Goal: Task Accomplishment & Management: Manage account settings

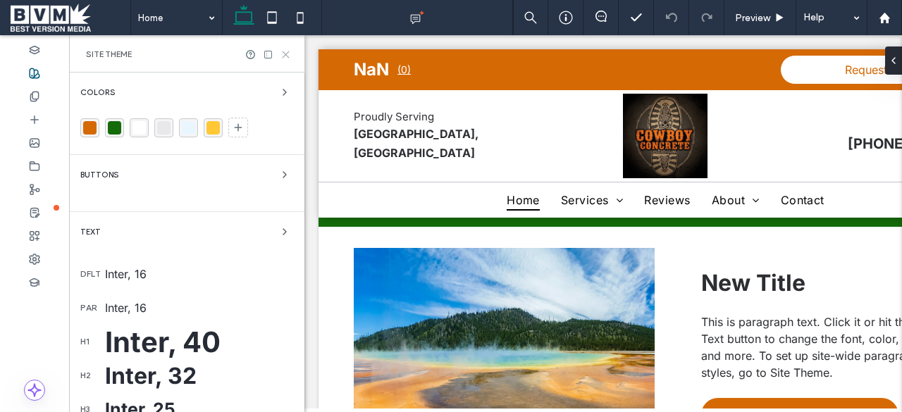
click at [286, 59] on icon at bounding box center [285, 54] width 11 height 11
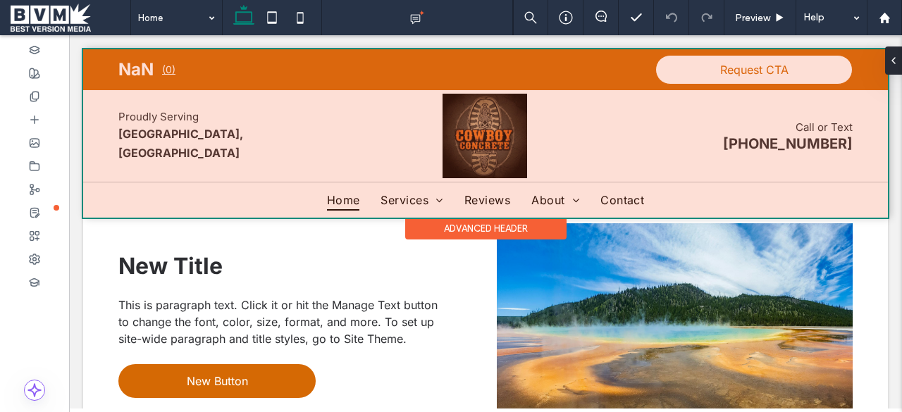
scroll to position [2365, 0]
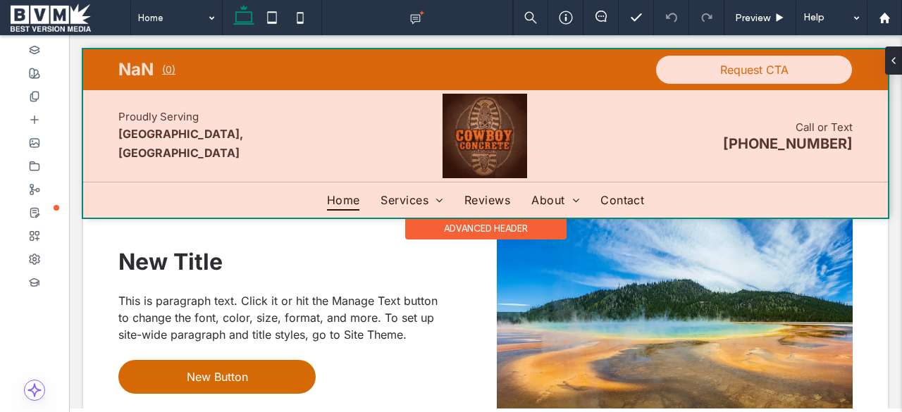
click at [609, 148] on div at bounding box center [485, 133] width 805 height 168
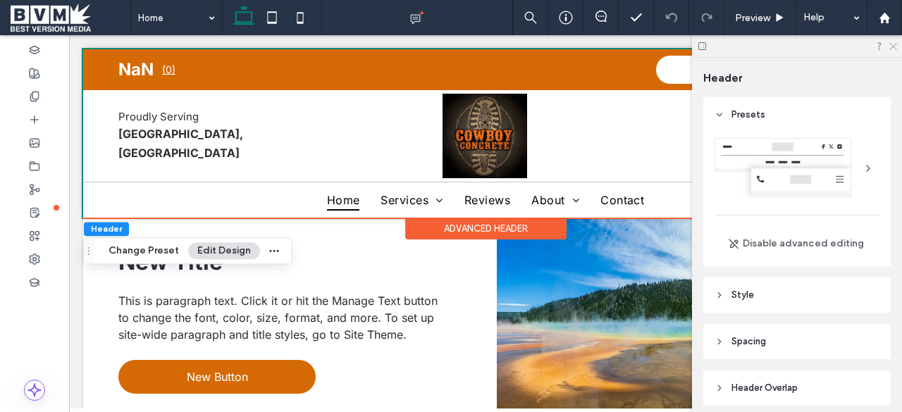
click at [891, 49] on use at bounding box center [893, 47] width 8 height 8
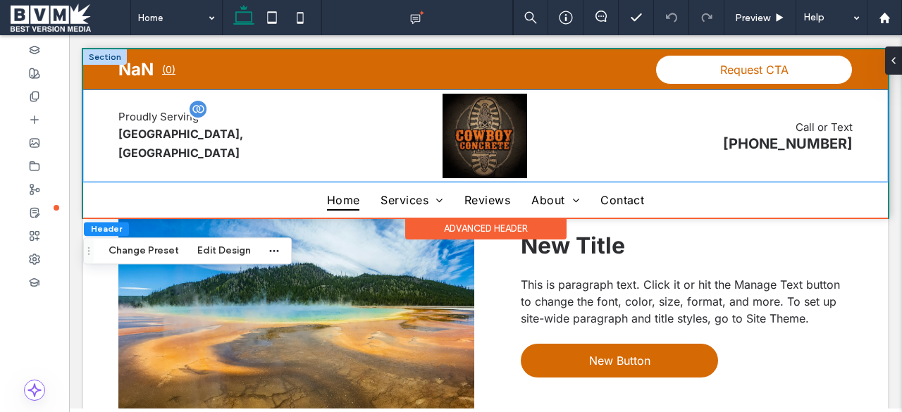
scroll to position [1638, 0]
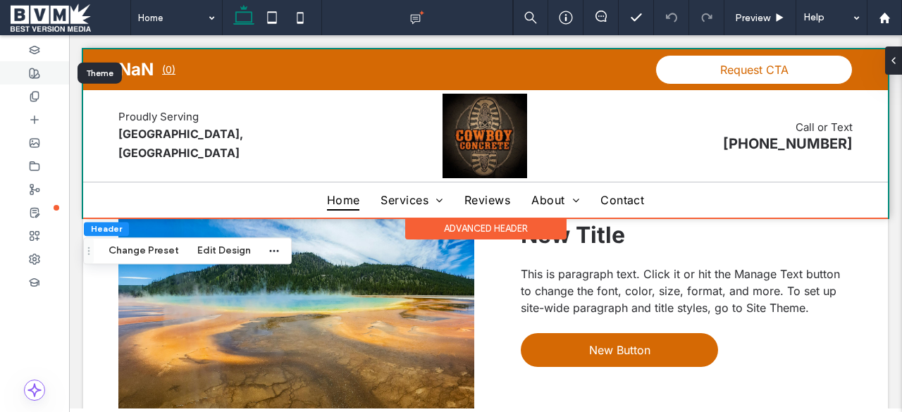
click at [58, 80] on div at bounding box center [34, 72] width 69 height 23
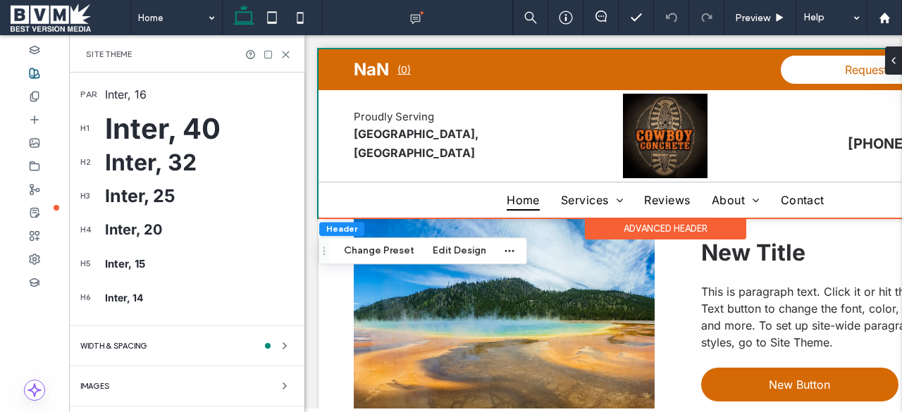
scroll to position [246, 0]
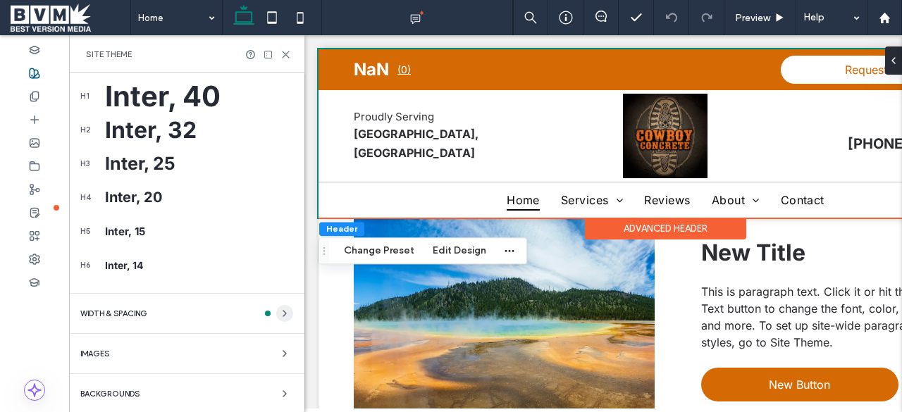
click at [283, 311] on span "button" at bounding box center [284, 313] width 17 height 17
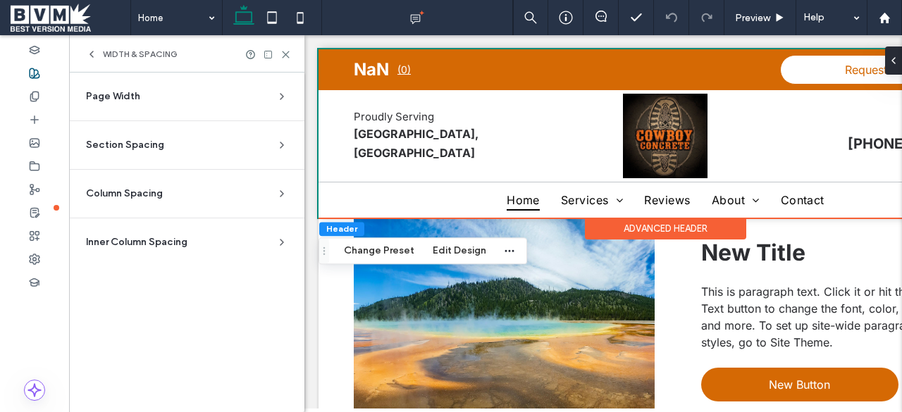
scroll to position [0, 0]
click at [99, 54] on div "WIDTH & SPACING" at bounding box center [132, 54] width 92 height 11
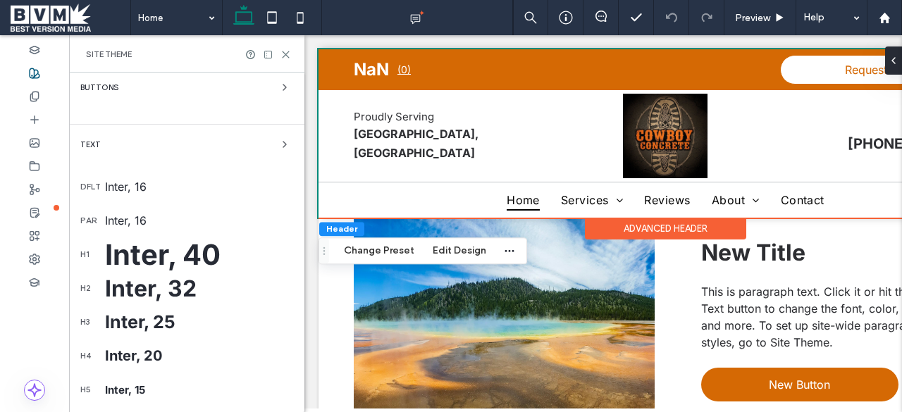
scroll to position [246, 0]
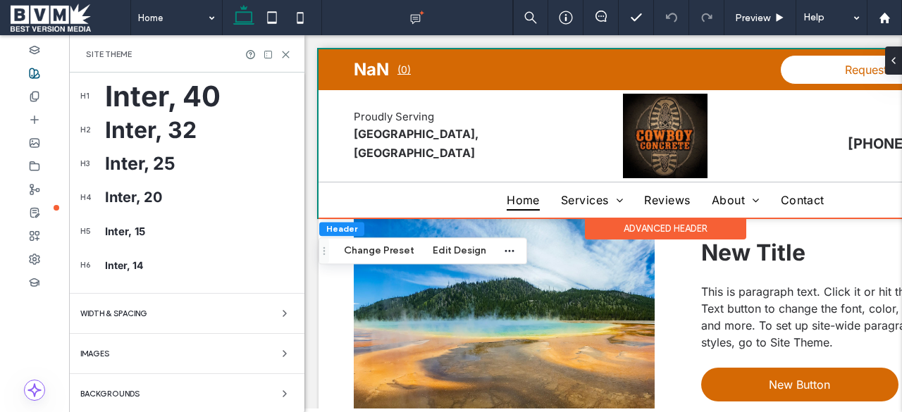
click at [214, 385] on div "Backgrounds" at bounding box center [186, 393] width 213 height 17
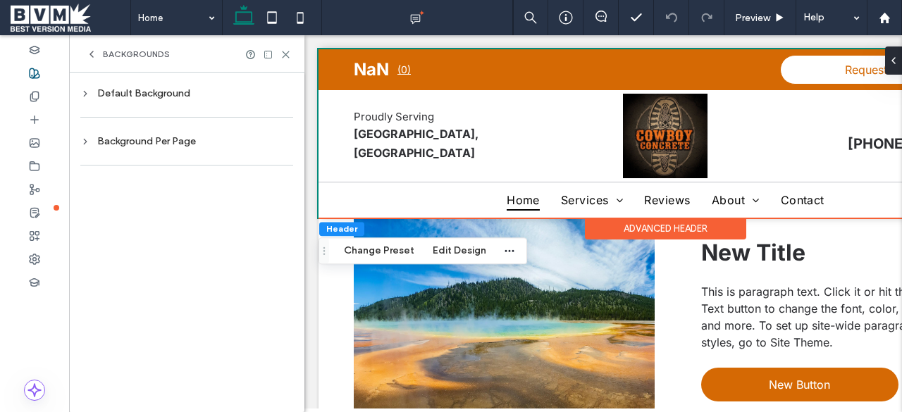
scroll to position [0, 0]
click at [49, 53] on div at bounding box center [34, 49] width 69 height 23
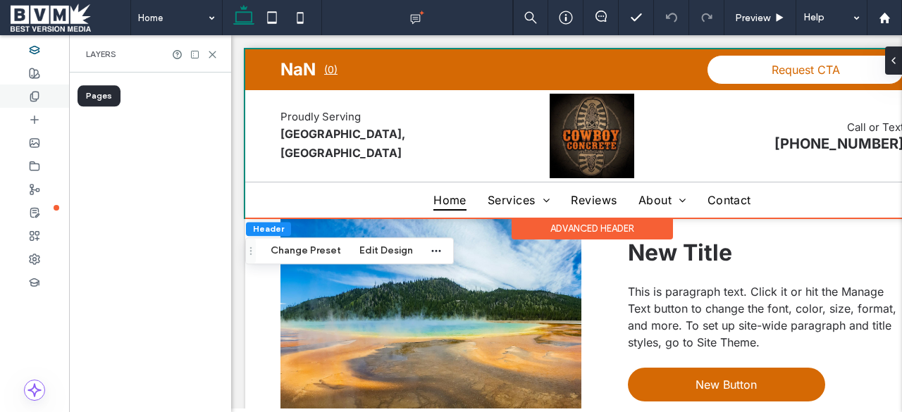
click at [39, 87] on div at bounding box center [34, 96] width 69 height 23
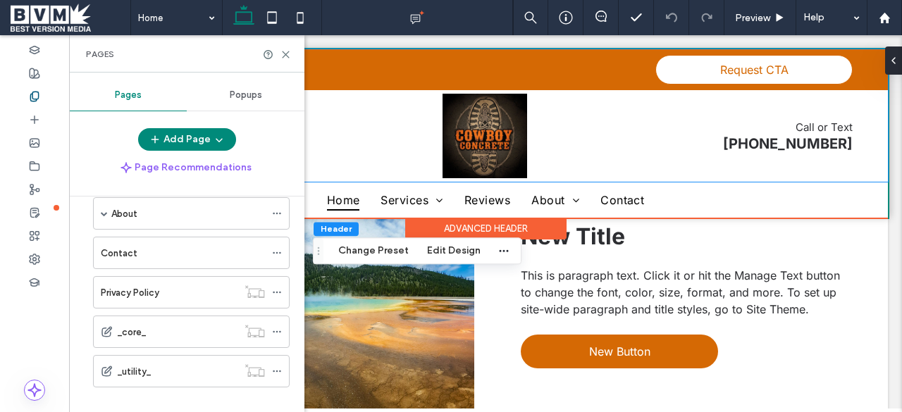
scroll to position [154, 0]
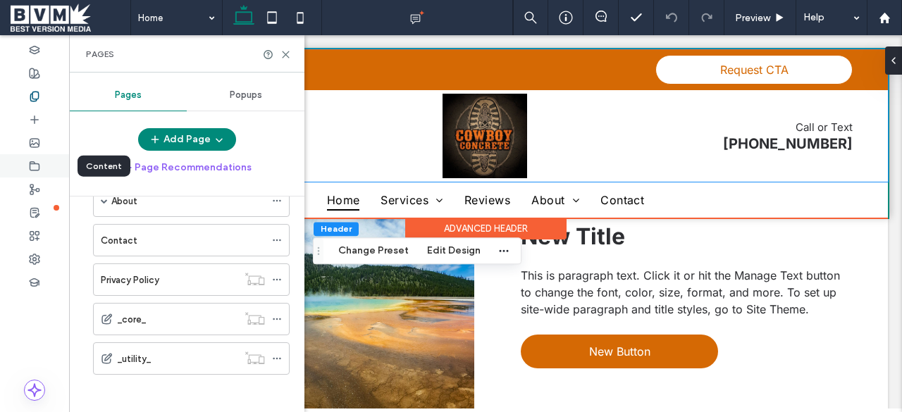
click at [38, 175] on div at bounding box center [34, 165] width 69 height 23
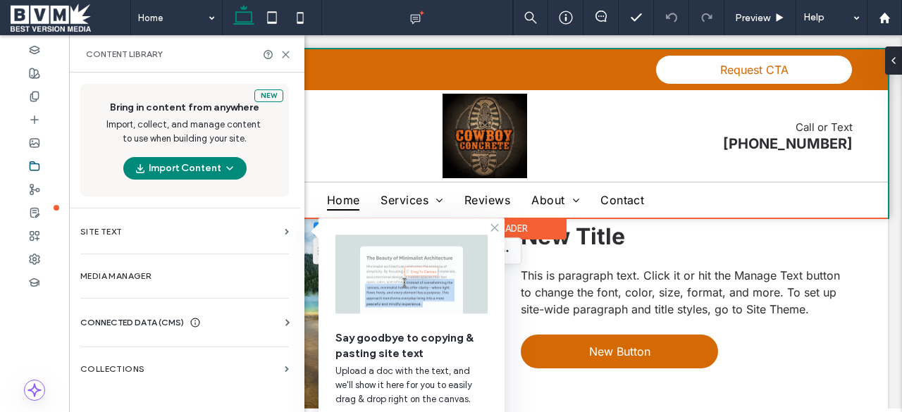
click at [495, 224] on icon at bounding box center [494, 227] width 11 height 11
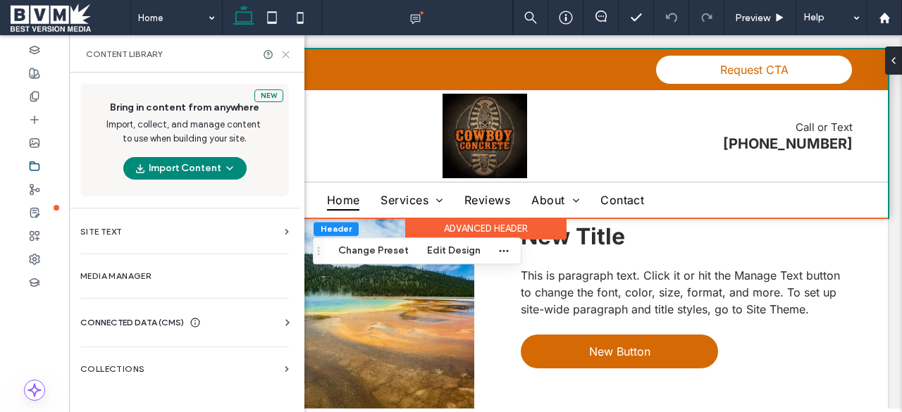
click at [282, 52] on icon at bounding box center [285, 54] width 11 height 11
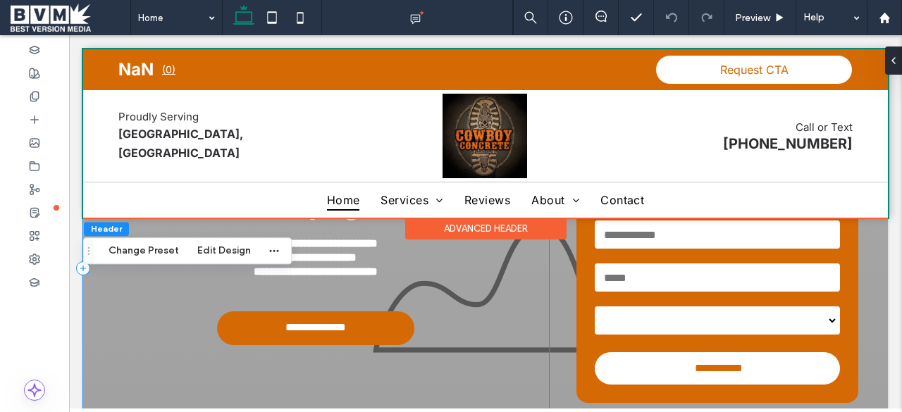
scroll to position [300, 0]
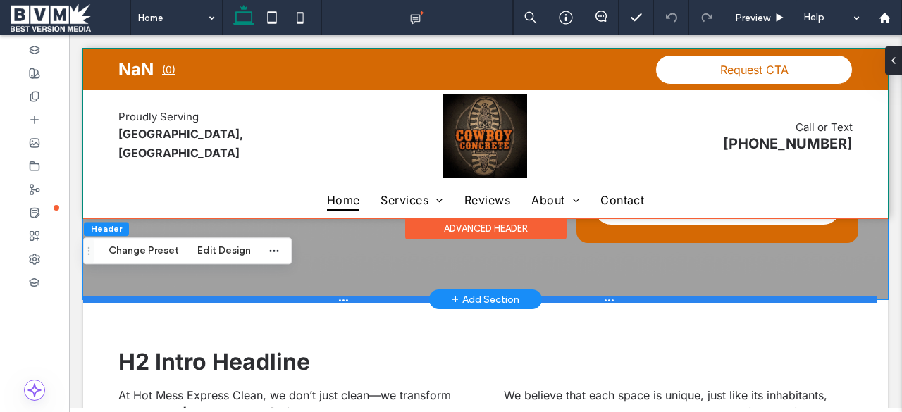
click at [823, 296] on div at bounding box center [480, 299] width 794 height 7
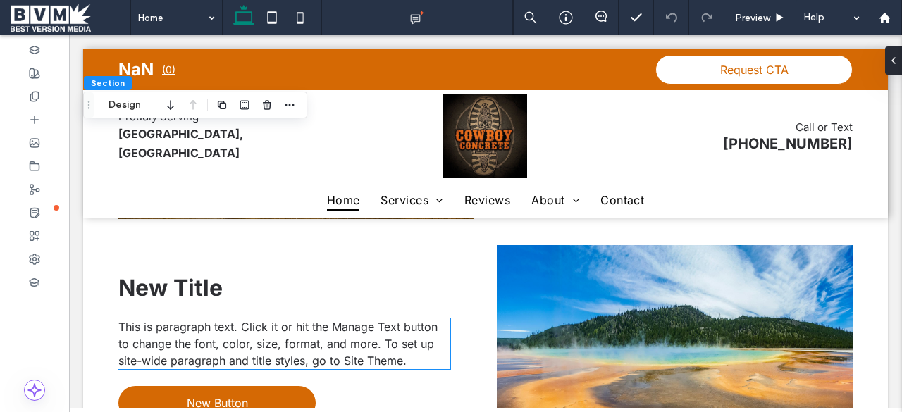
scroll to position [1862, 0]
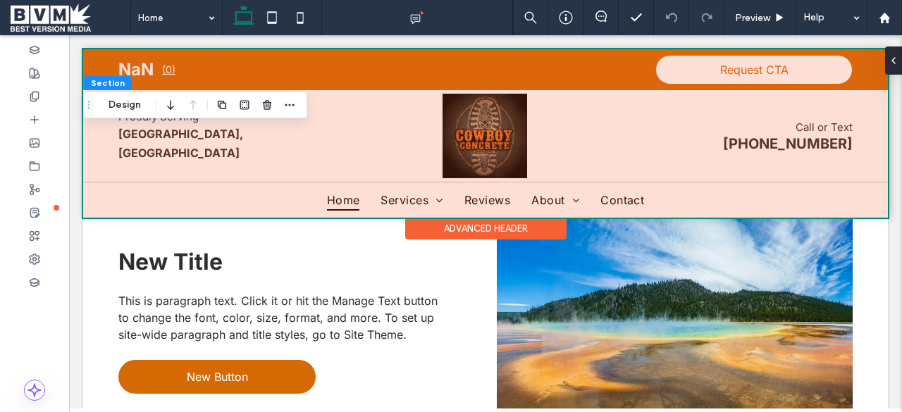
click at [409, 194] on div at bounding box center [485, 133] width 805 height 168
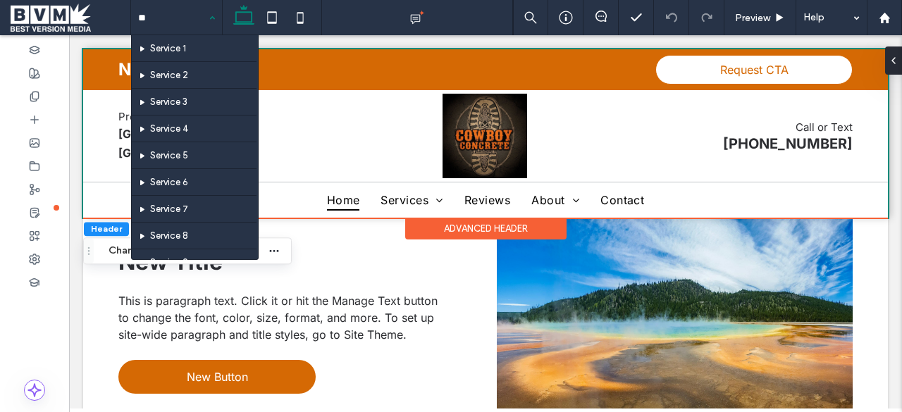
type input "***"
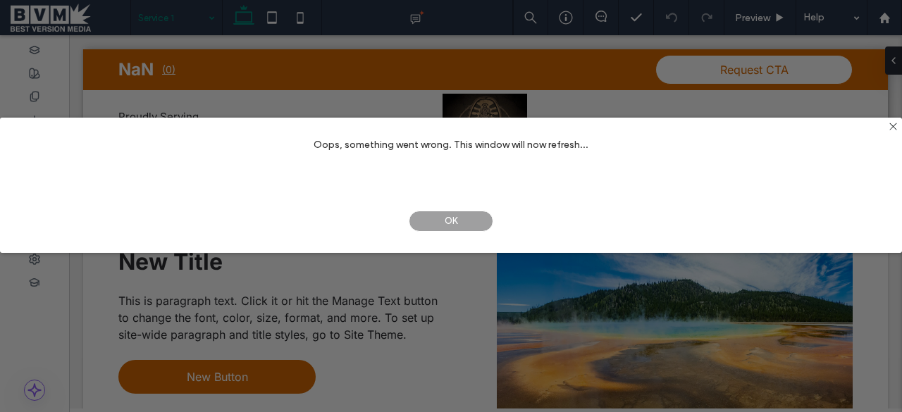
click at [437, 212] on span "OK" at bounding box center [451, 221] width 85 height 21
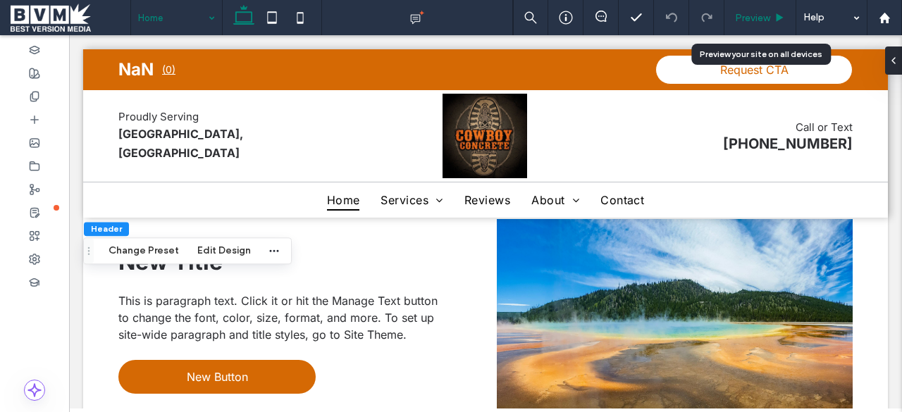
click at [747, 16] on span "Preview" at bounding box center [752, 18] width 35 height 12
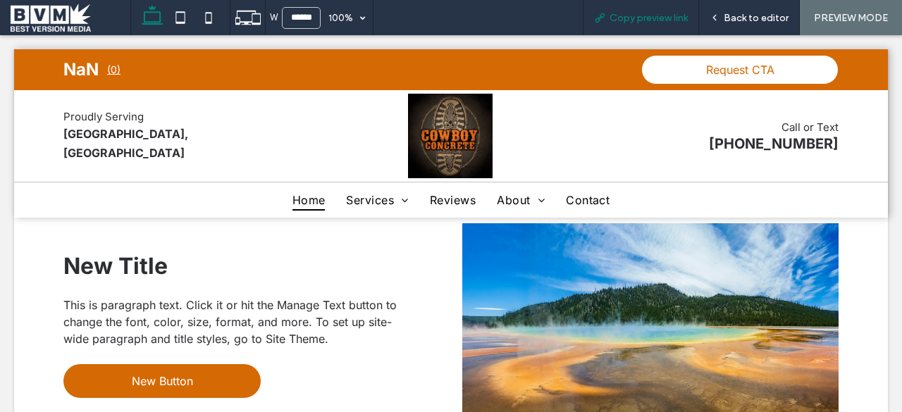
click at [650, 25] on div "Copy preview link" at bounding box center [641, 17] width 116 height 35
click at [648, 18] on span "Copy preview link" at bounding box center [649, 18] width 78 height 12
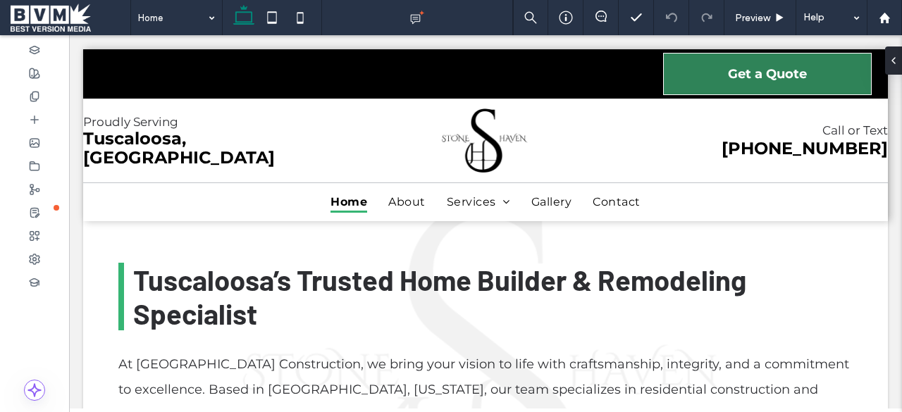
scroll to position [488, 0]
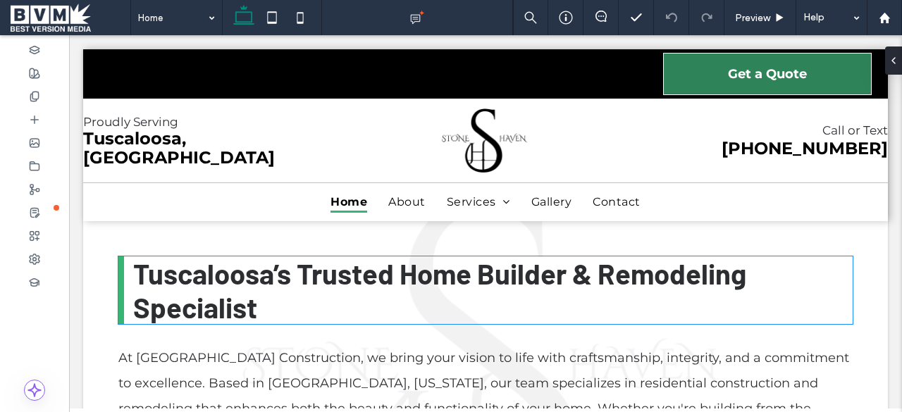
click at [223, 316] on span "Tuscaloosa’s Trusted Home Builder & Remodeling Specialist" at bounding box center [439, 290] width 613 height 68
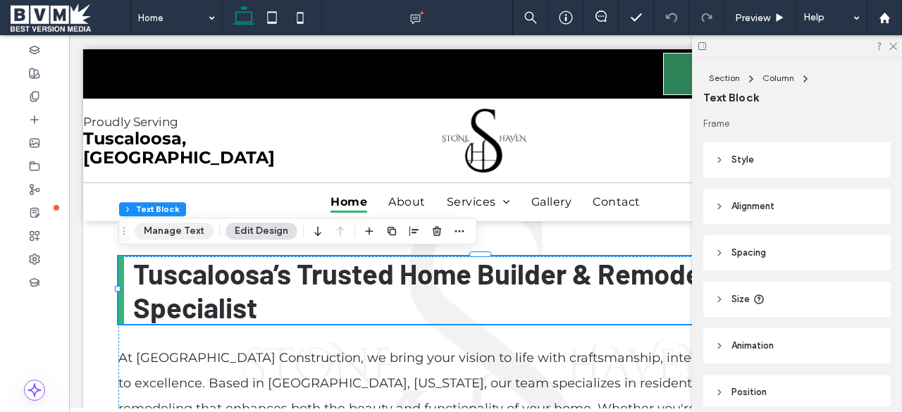
click at [192, 238] on button "Manage Text" at bounding box center [174, 231] width 79 height 17
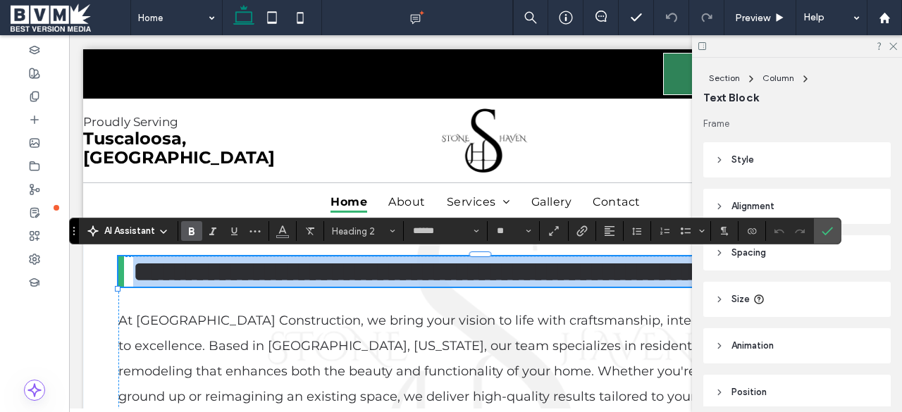
type input "******"
type input "**"
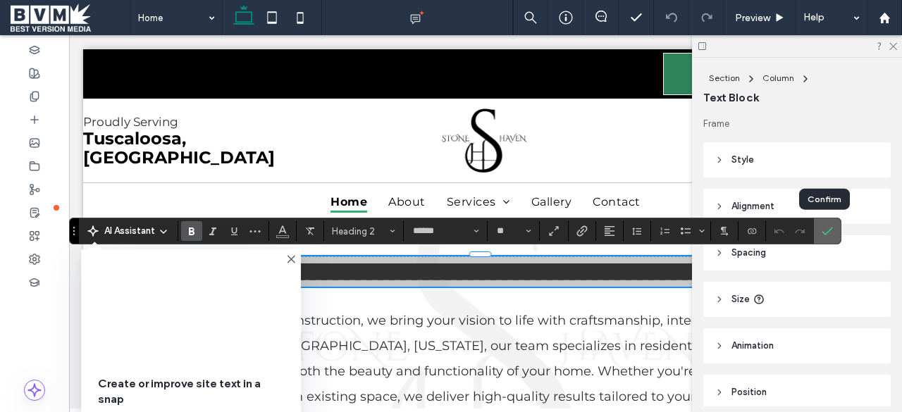
click at [825, 235] on icon "Confirm" at bounding box center [827, 230] width 11 height 11
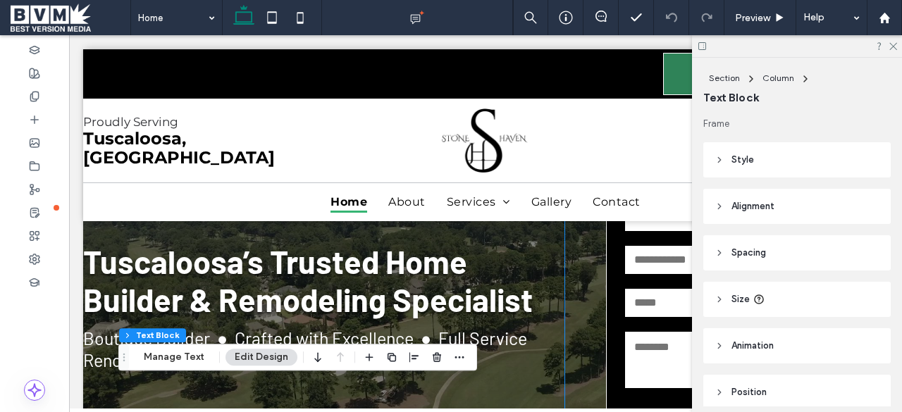
scroll to position [144, 0]
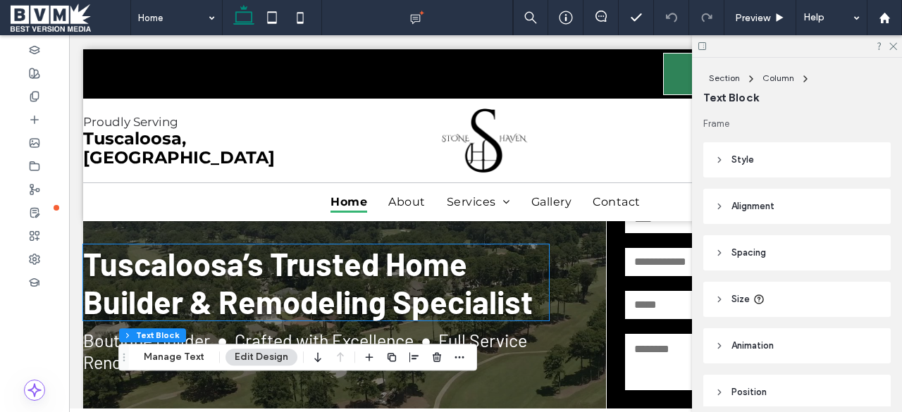
click at [412, 303] on span "Tuscaloosa’s Trusted Home Builder & Remodeling Specialist" at bounding box center [308, 283] width 450 height 76
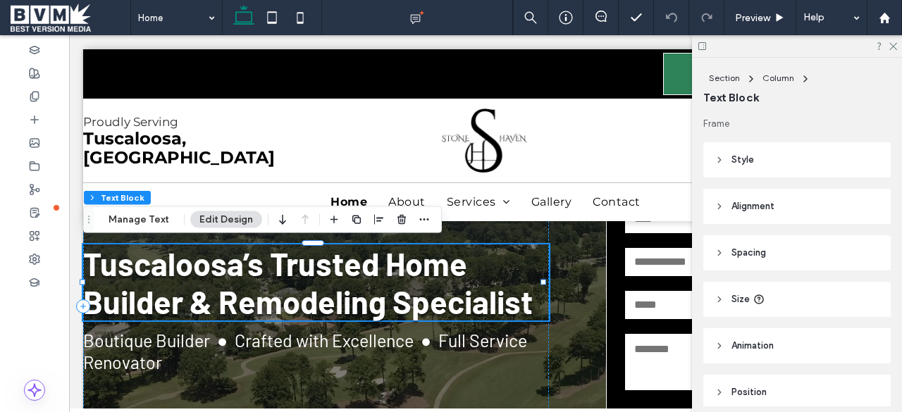
click at [412, 303] on span "Tuscaloosa’s Trusted Home Builder & Remodeling Specialist" at bounding box center [308, 283] width 450 height 76
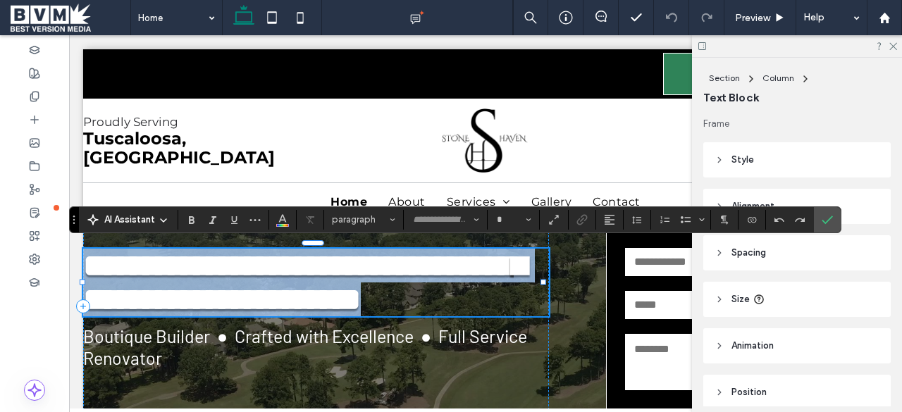
type input "******"
type input "**"
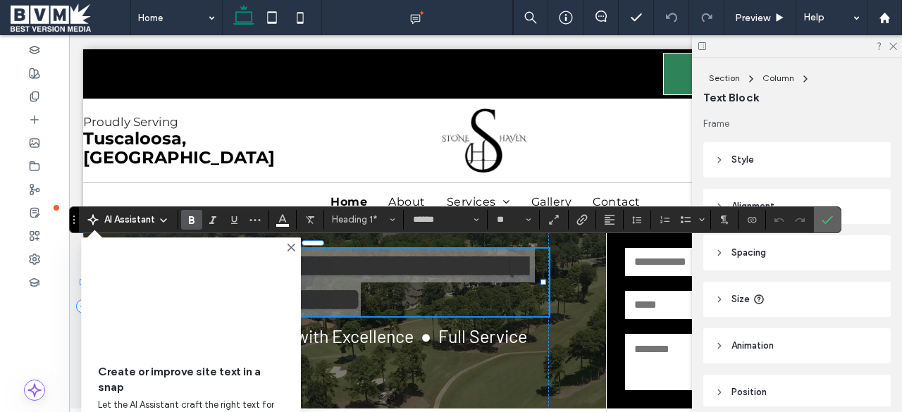
click at [825, 216] on icon "Confirm" at bounding box center [827, 219] width 11 height 11
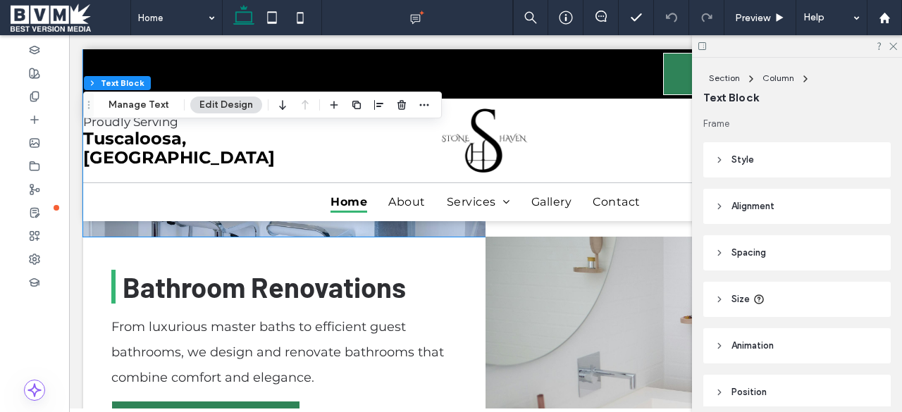
scroll to position [1905, 0]
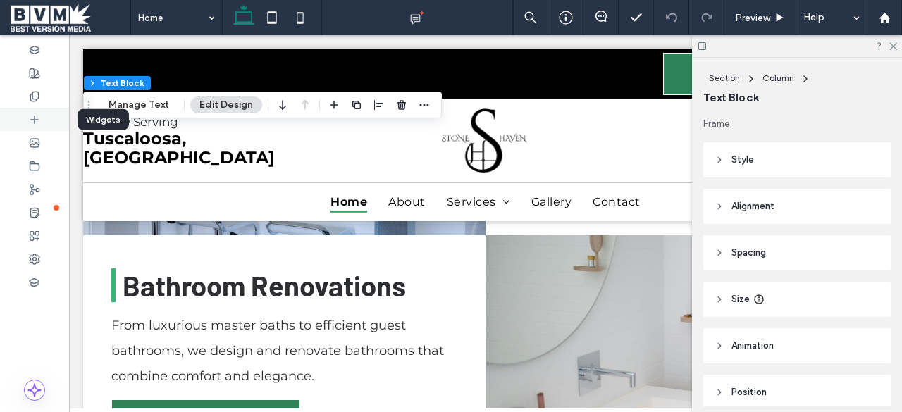
click at [35, 109] on div at bounding box center [34, 119] width 69 height 23
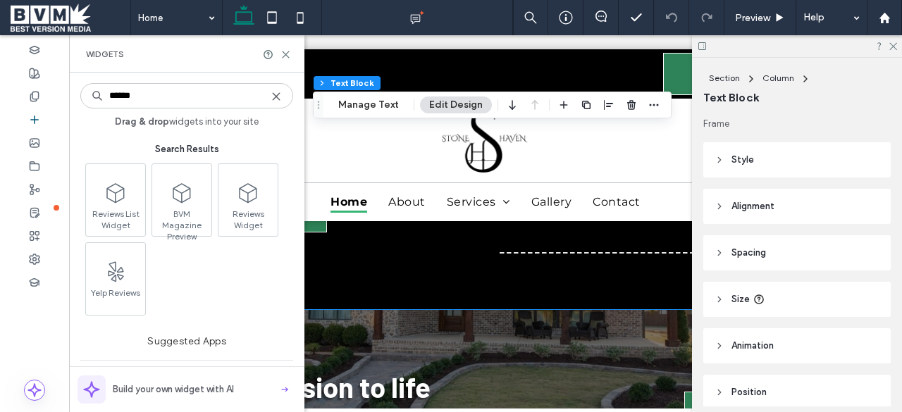
scroll to position [3075, 0]
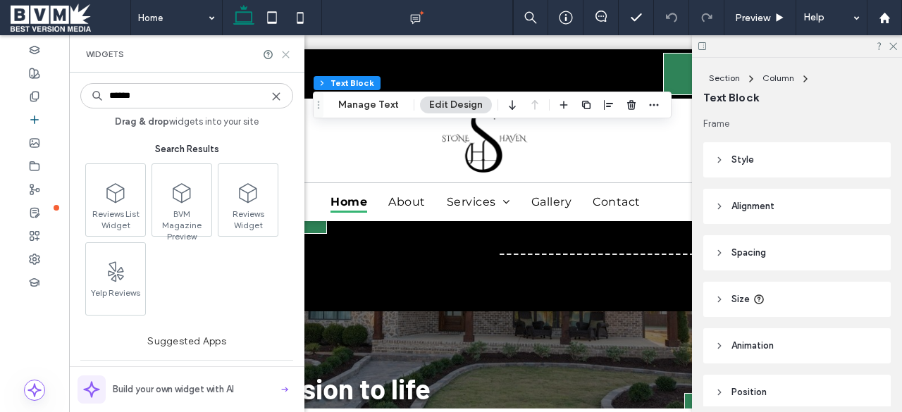
type input "******"
click at [283, 54] on icon at bounding box center [285, 54] width 11 height 11
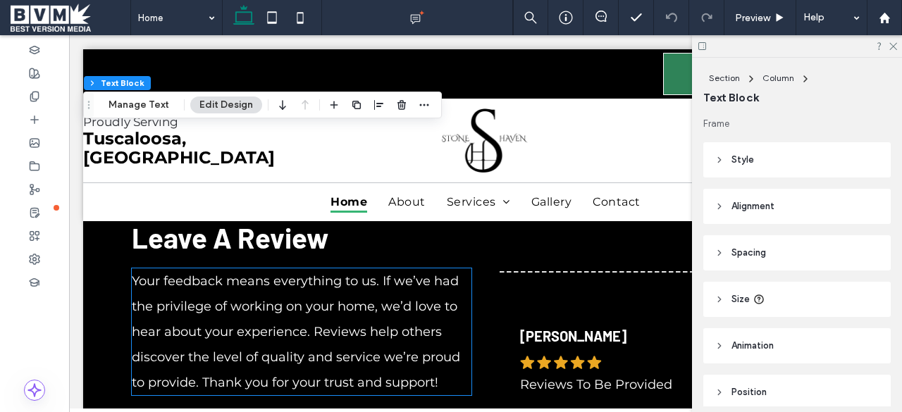
scroll to position [2855, 0]
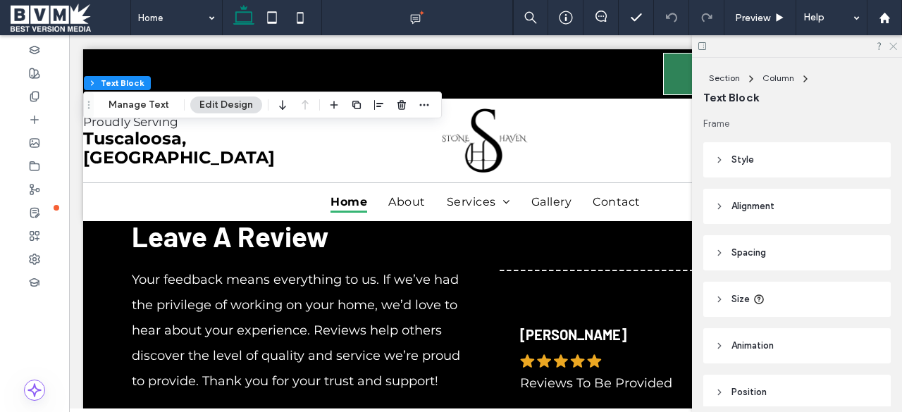
click at [894, 43] on icon at bounding box center [892, 45] width 9 height 9
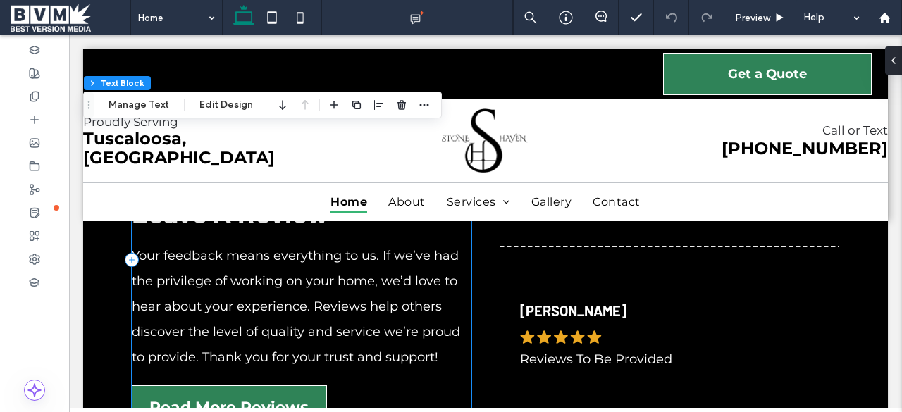
scroll to position [2893, 0]
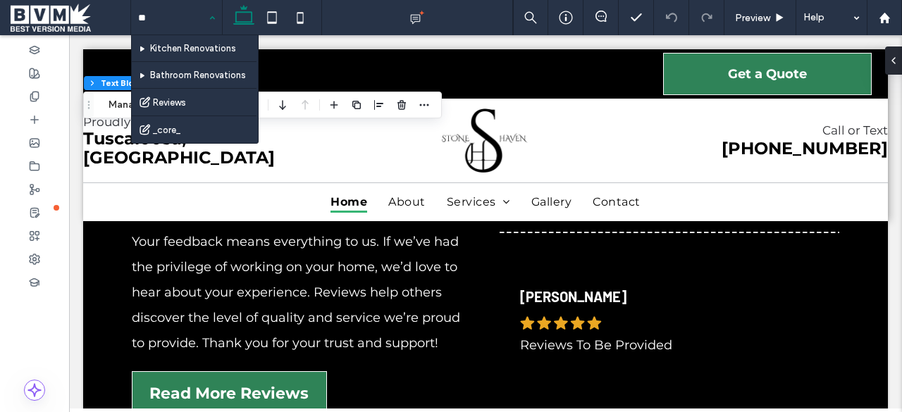
type input "***"
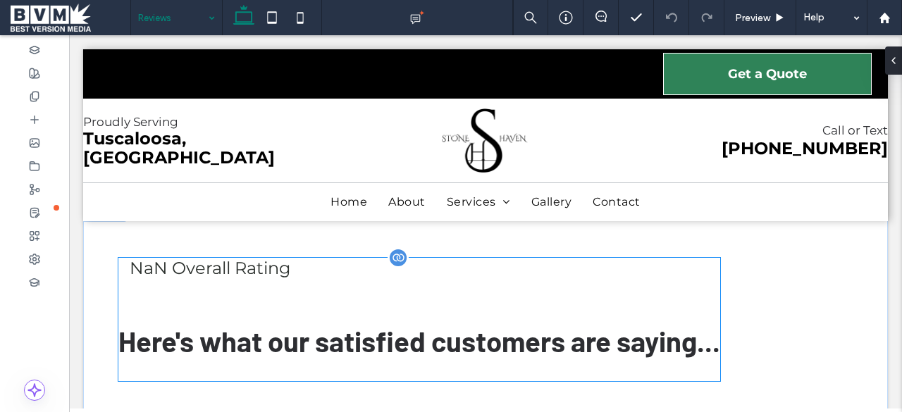
scroll to position [86, 0]
click at [410, 278] on div "NaN Overall Rating Here's what our satisfied customers are saying... Load More" at bounding box center [419, 307] width 602 height 100
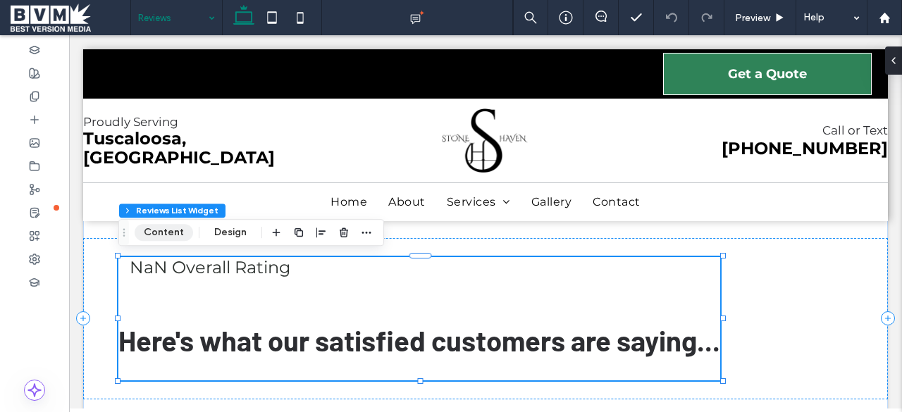
click at [163, 228] on button "Content" at bounding box center [164, 232] width 58 height 17
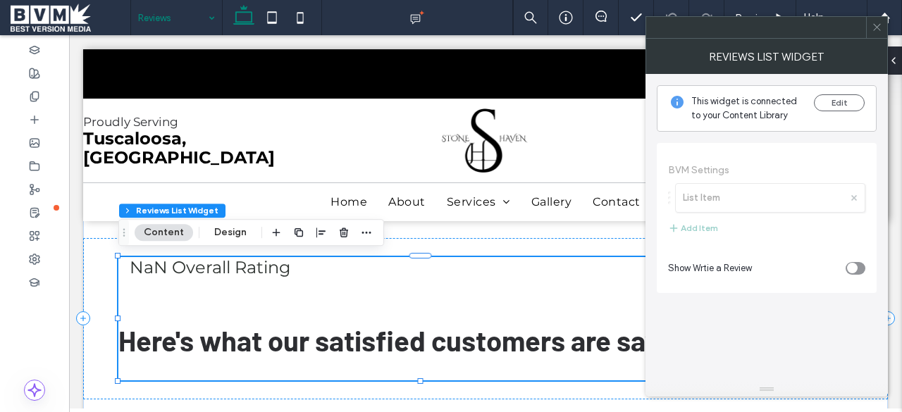
click at [858, 271] on div "toggle" at bounding box center [856, 268] width 20 height 13
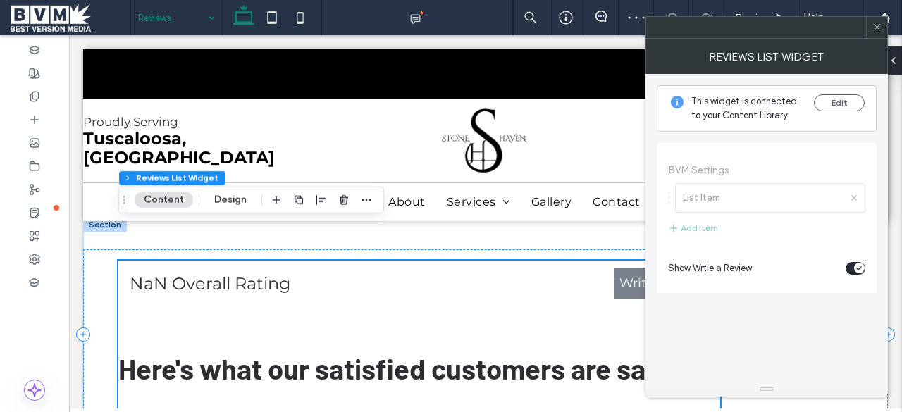
scroll to position [73, 0]
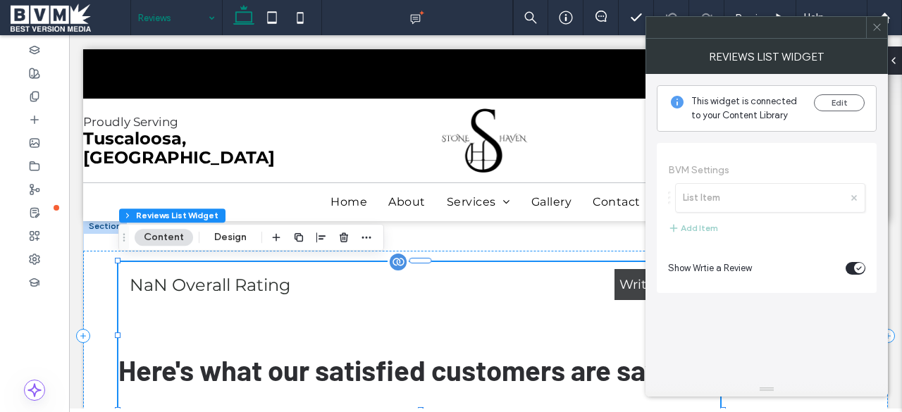
click at [631, 285] on span "Write a Review" at bounding box center [667, 285] width 96 height 30
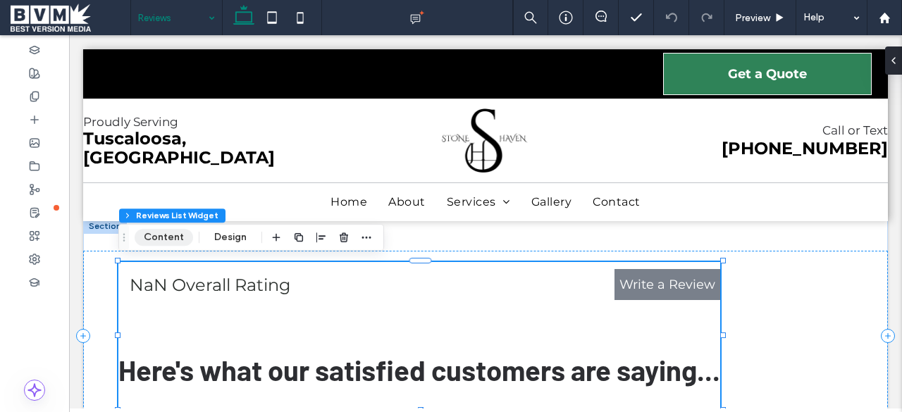
click at [156, 240] on button "Content" at bounding box center [164, 237] width 58 height 17
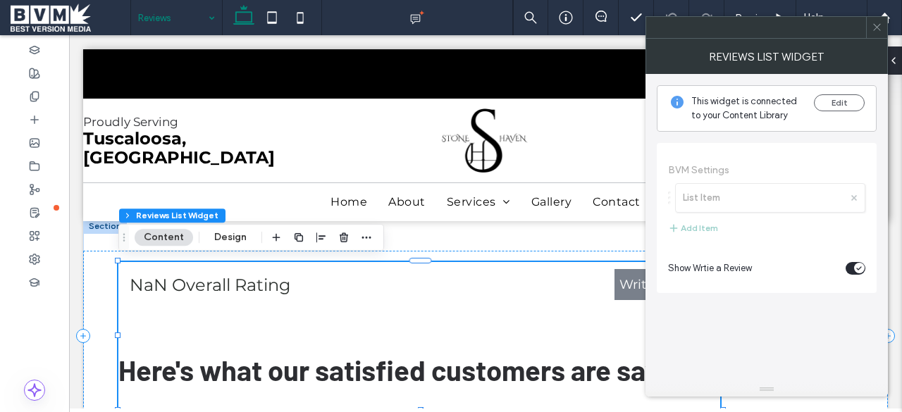
click at [719, 258] on section "Show Wrtie a Review" at bounding box center [766, 268] width 197 height 35
click at [876, 23] on icon at bounding box center [877, 27] width 11 height 11
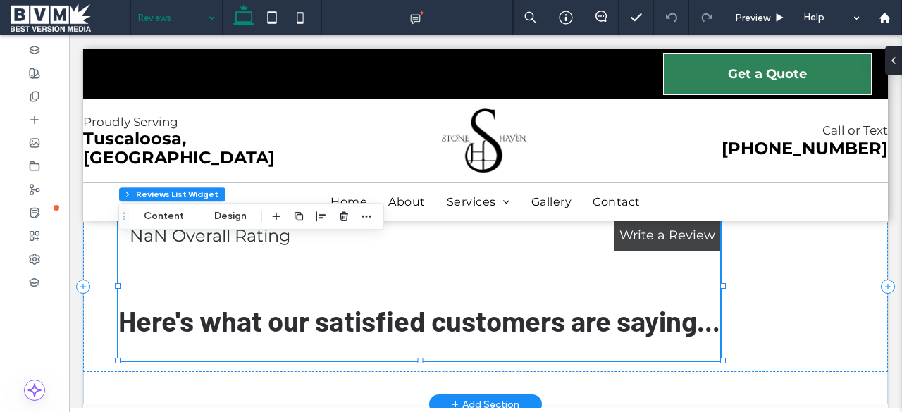
scroll to position [82, 0]
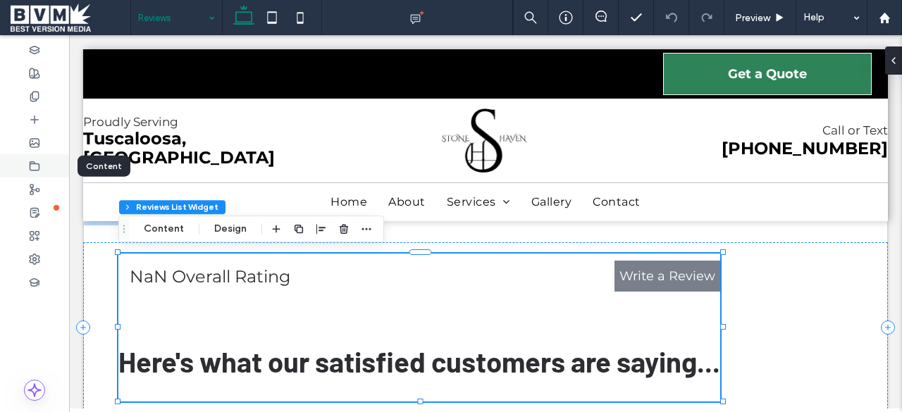
click at [32, 167] on icon at bounding box center [34, 166] width 11 height 11
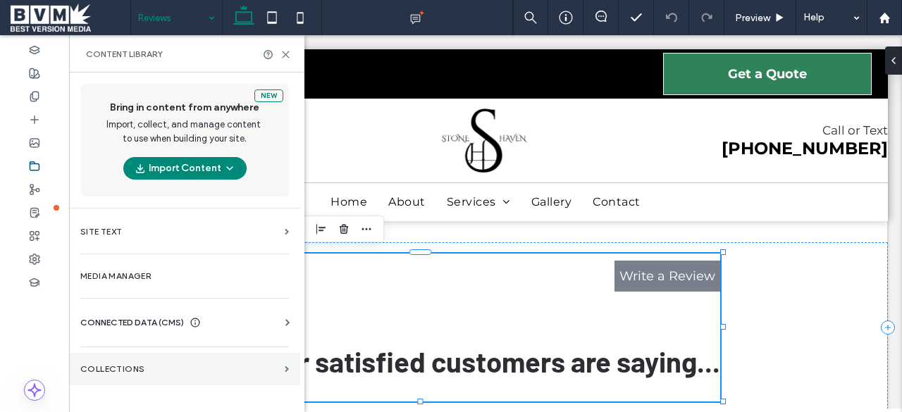
click at [229, 357] on section "Collections" at bounding box center [184, 369] width 231 height 32
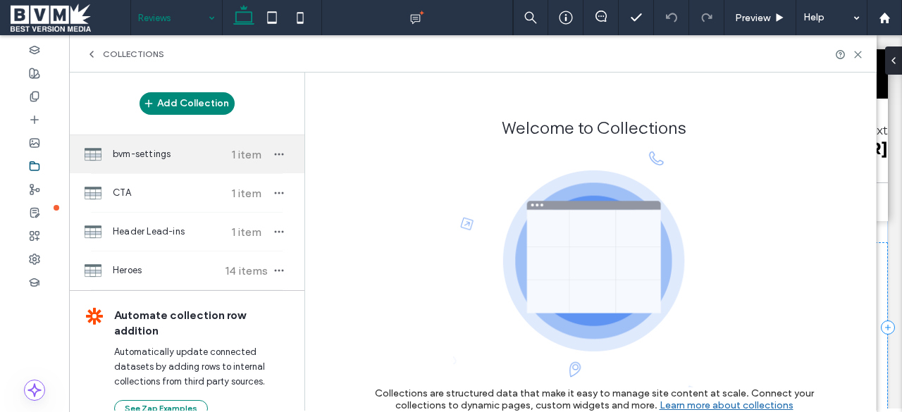
click at [166, 156] on span "bvm-settings" at bounding box center [165, 154] width 105 height 14
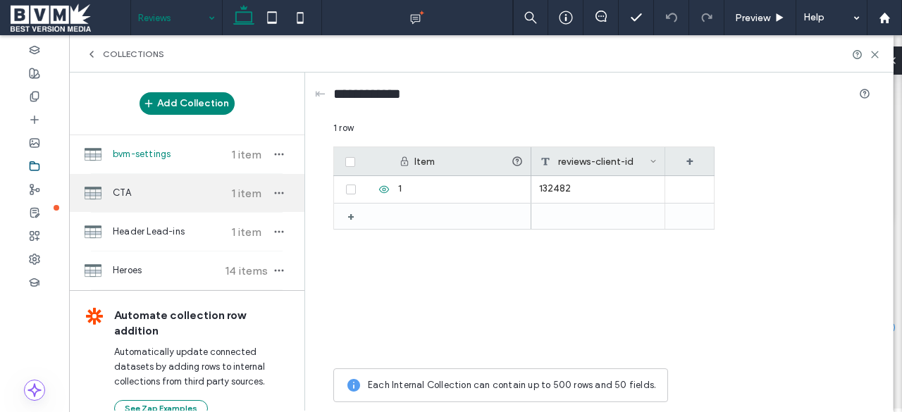
click at [168, 197] on span "CTA" at bounding box center [165, 193] width 105 height 14
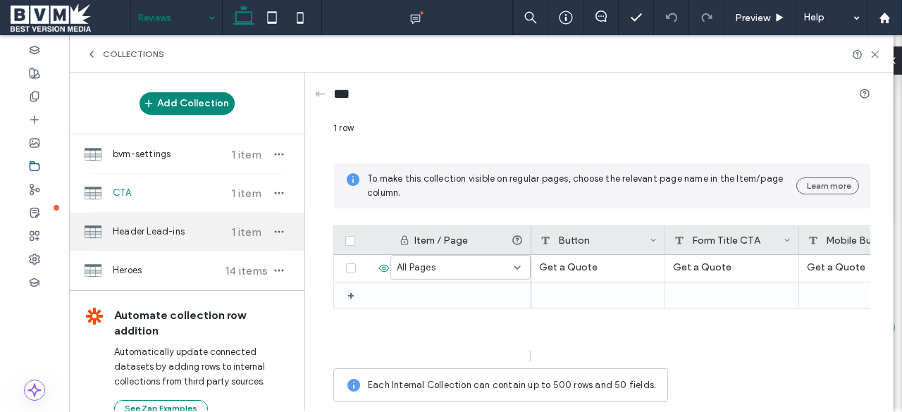
click at [175, 239] on div "Header Lead-ins 1 item" at bounding box center [186, 232] width 235 height 38
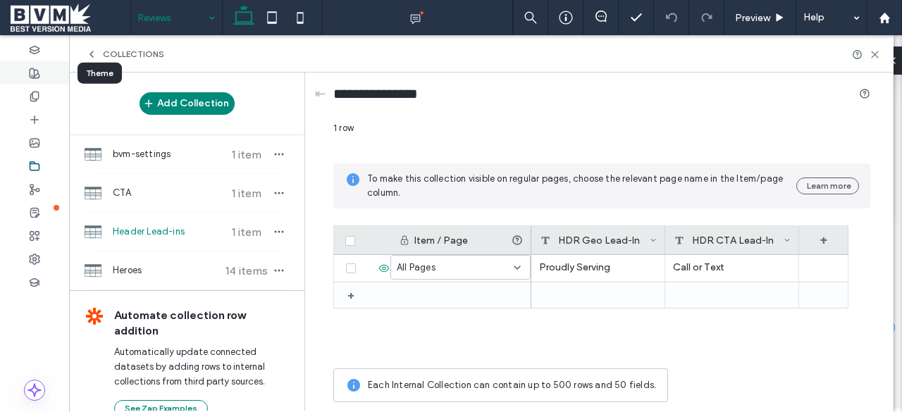
click at [35, 74] on icon at bounding box center [34, 73] width 11 height 11
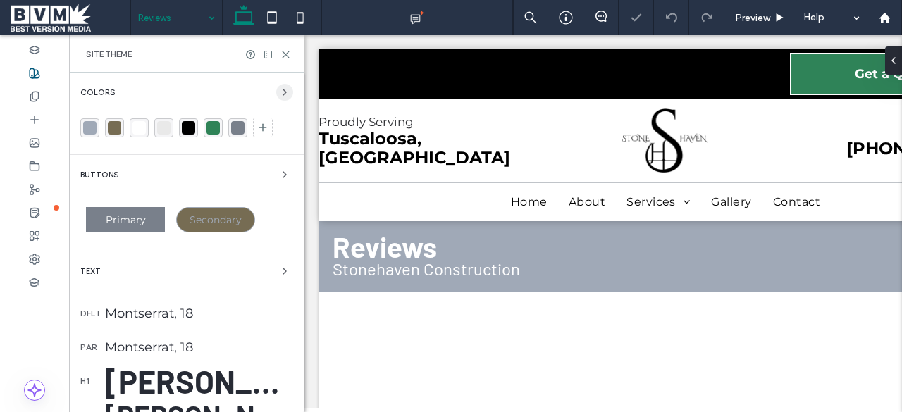
scroll to position [0, 0]
click at [280, 95] on icon "button" at bounding box center [284, 92] width 11 height 11
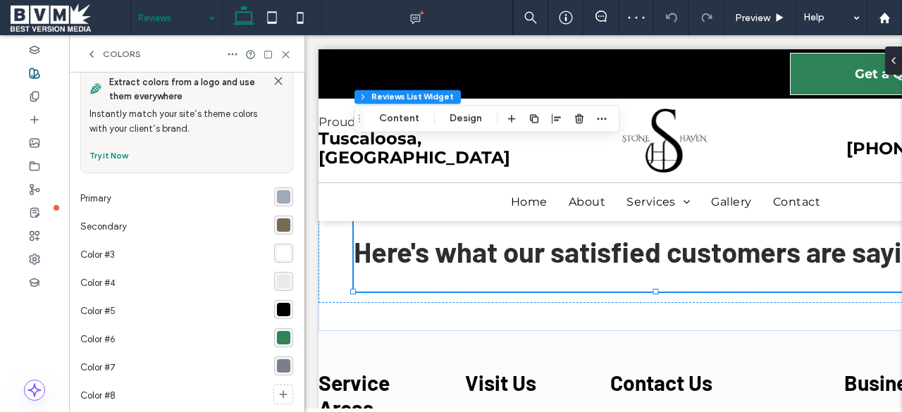
scroll to position [42, 0]
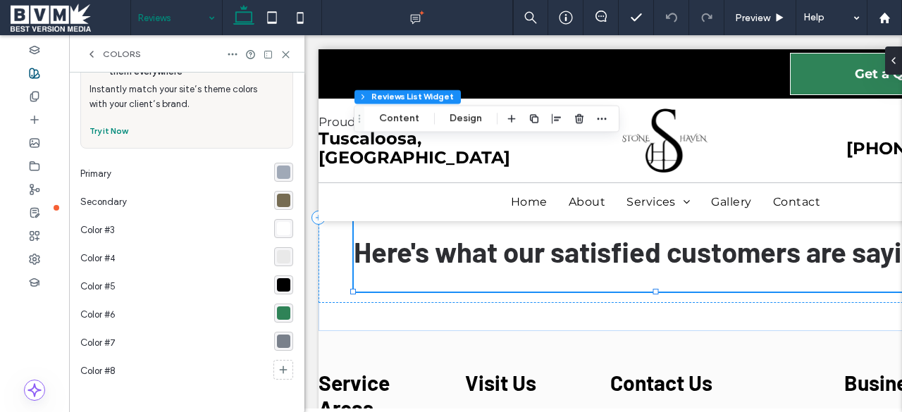
click at [285, 62] on div "Colors" at bounding box center [186, 53] width 235 height 37
click at [285, 59] on icon at bounding box center [285, 54] width 11 height 11
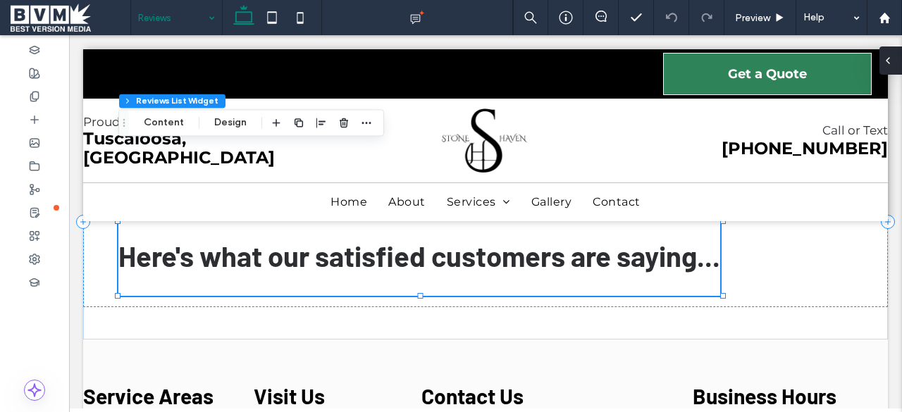
click at [901, 55] on div at bounding box center [890, 61] width 23 height 28
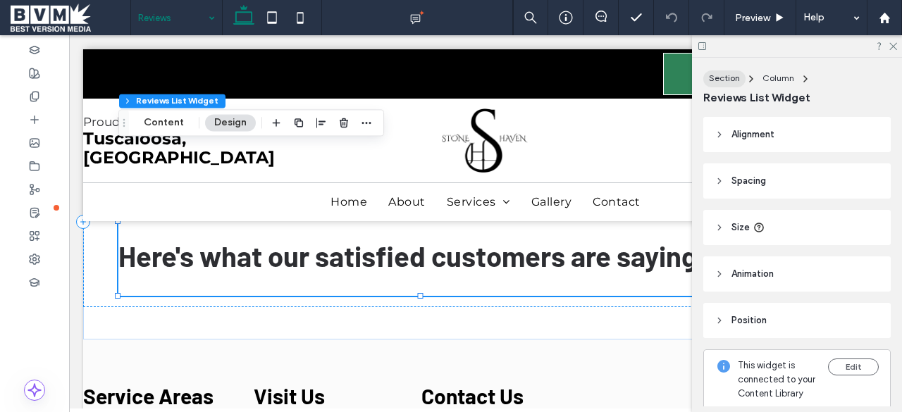
click at [729, 77] on span "Section" at bounding box center [724, 78] width 31 height 11
